Goal: Register for event/course

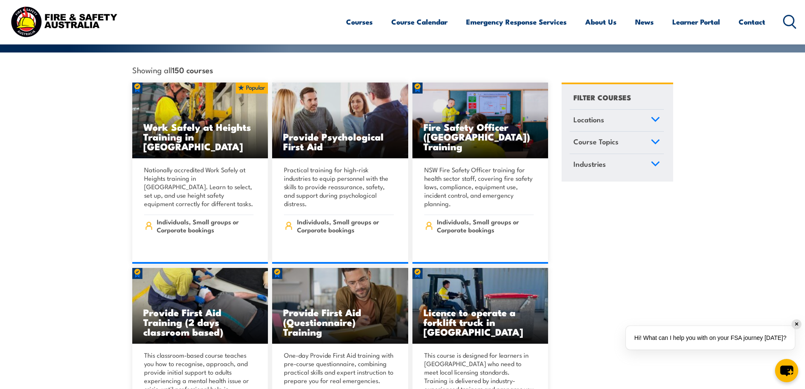
scroll to position [211, 0]
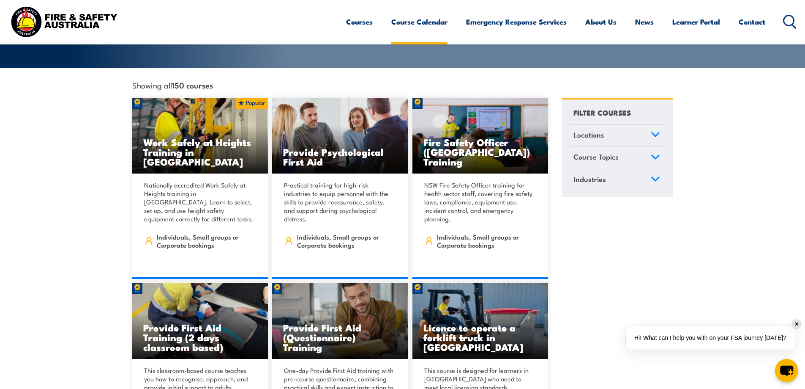
click at [415, 19] on link "Course Calendar" at bounding box center [419, 22] width 56 height 22
click at [656, 131] on icon at bounding box center [655, 134] width 9 height 6
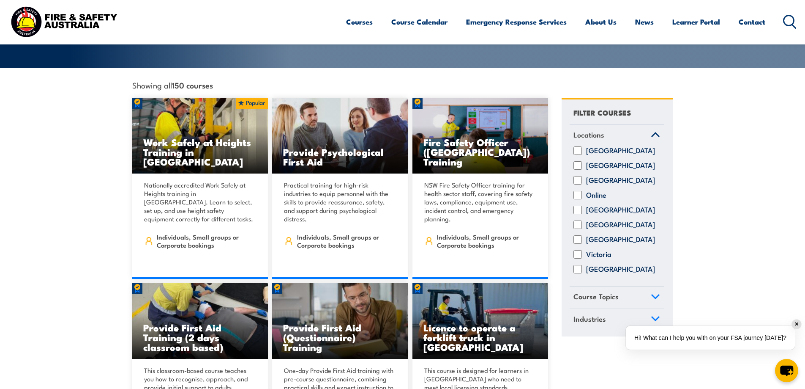
click at [575, 207] on input "[GEOGRAPHIC_DATA]" at bounding box center [578, 209] width 8 height 8
checkbox input "true"
click at [656, 293] on icon at bounding box center [655, 296] width 9 height 6
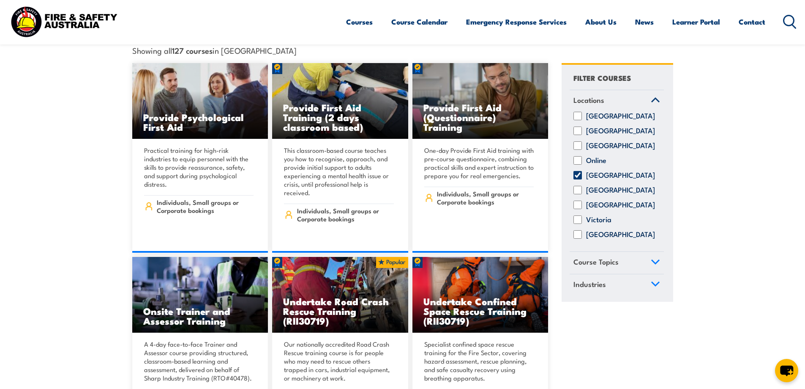
scroll to position [254, 0]
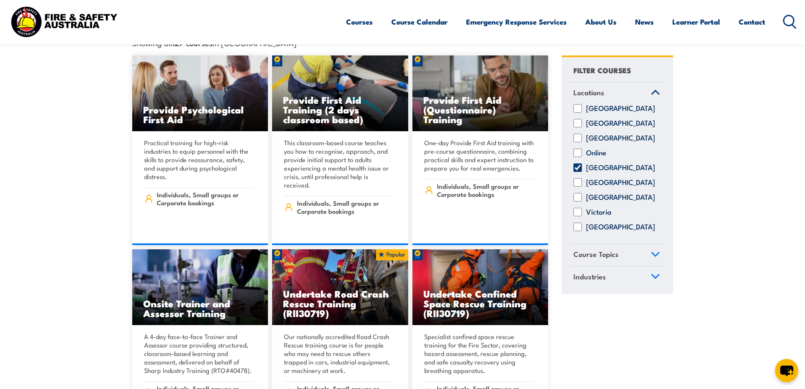
click at [612, 249] on span "Course Topics" at bounding box center [596, 253] width 45 height 11
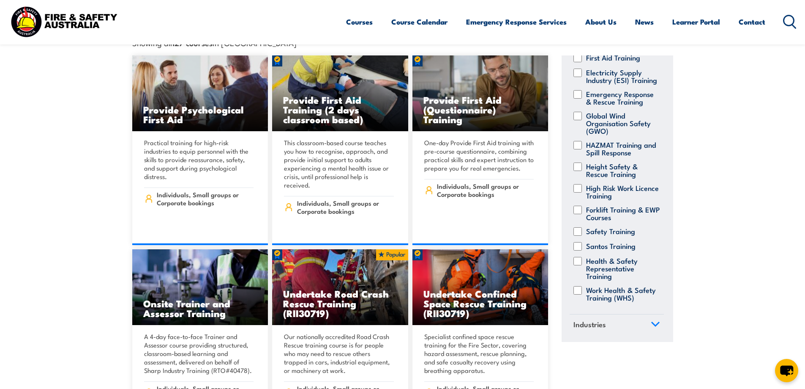
scroll to position [167, 0]
click at [613, 205] on label "Forklift Training & EWP Courses" at bounding box center [623, 212] width 74 height 15
click at [582, 205] on input "Forklift Training & EWP Courses" at bounding box center [578, 209] width 8 height 8
checkbox input "true"
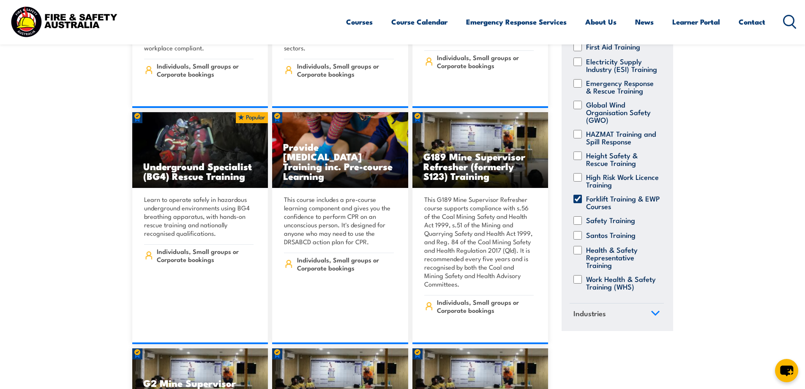
scroll to position [314, 0]
click at [651, 310] on icon at bounding box center [655, 313] width 9 height 6
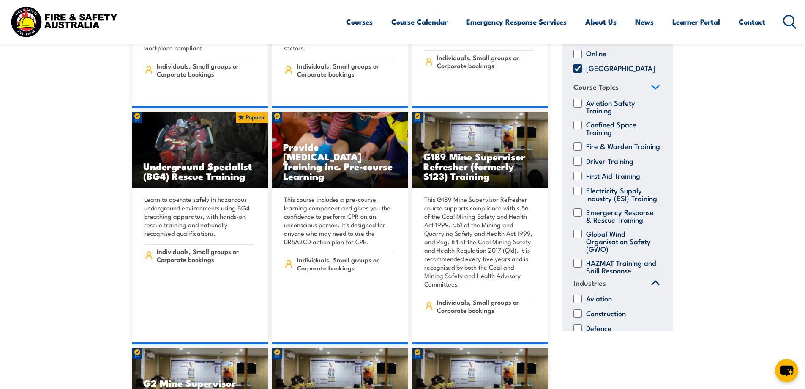
scroll to position [0, 0]
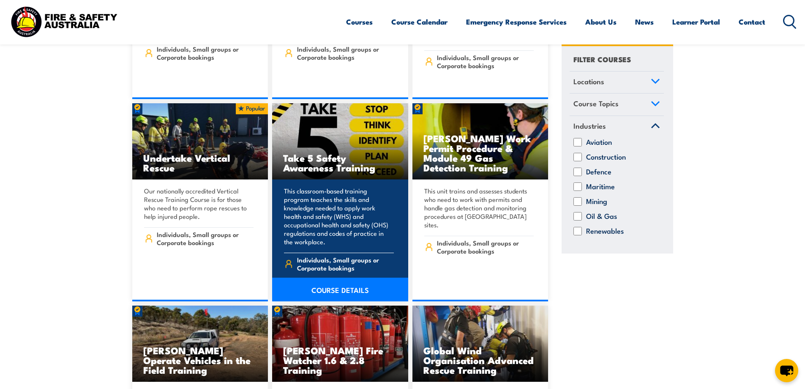
scroll to position [2706, 0]
